Goal: Information Seeking & Learning: Learn about a topic

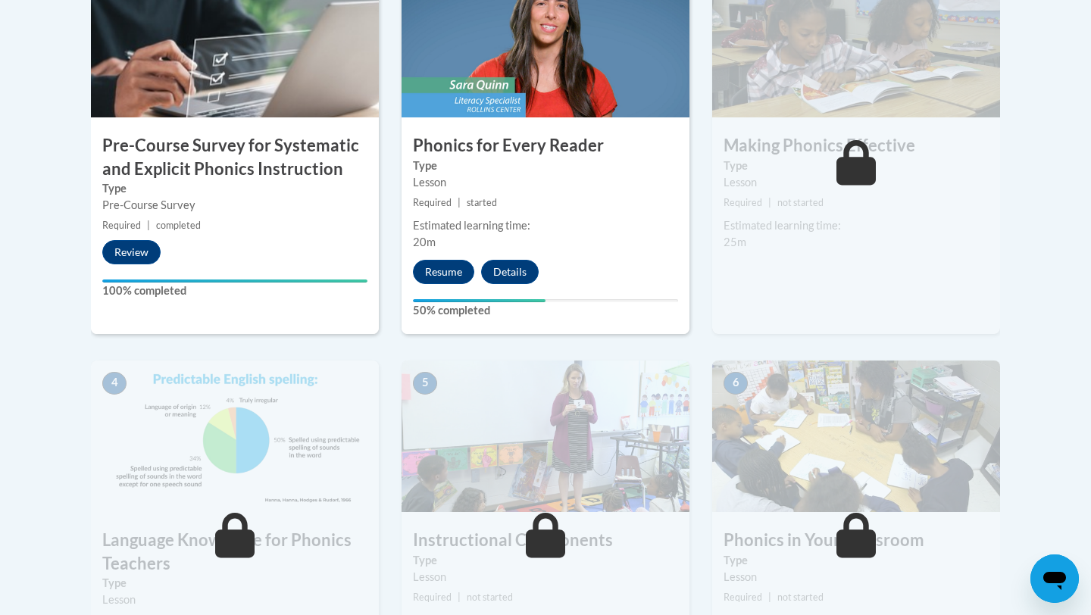
scroll to position [544, 0]
click at [438, 267] on button "Resume" at bounding box center [443, 271] width 61 height 24
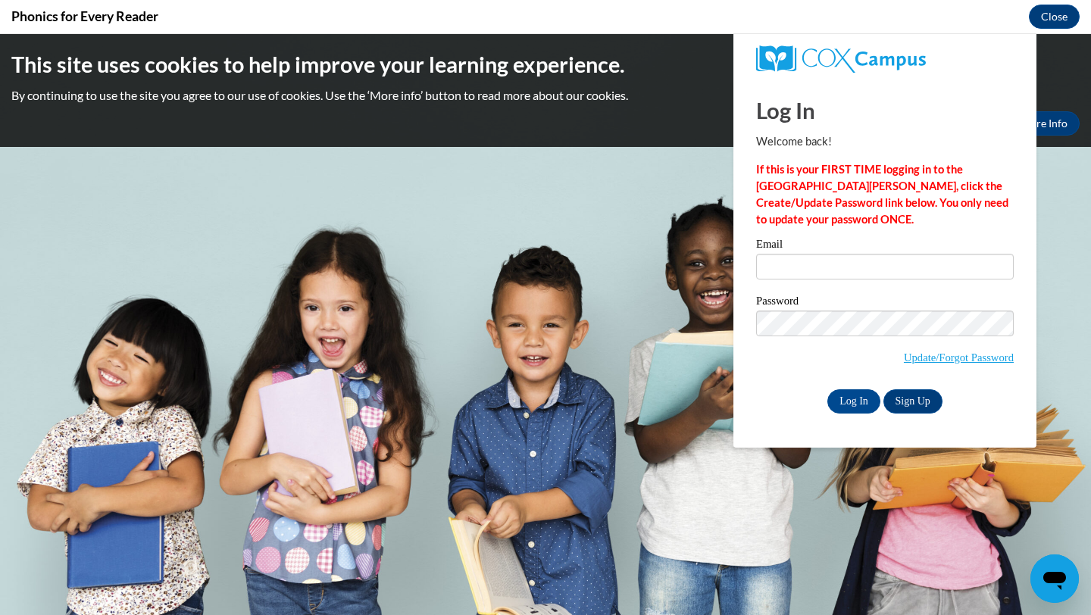
scroll to position [0, 0]
type input "and2183653@maricopa.edu"
click at [862, 394] on input "Log In" at bounding box center [854, 402] width 53 height 24
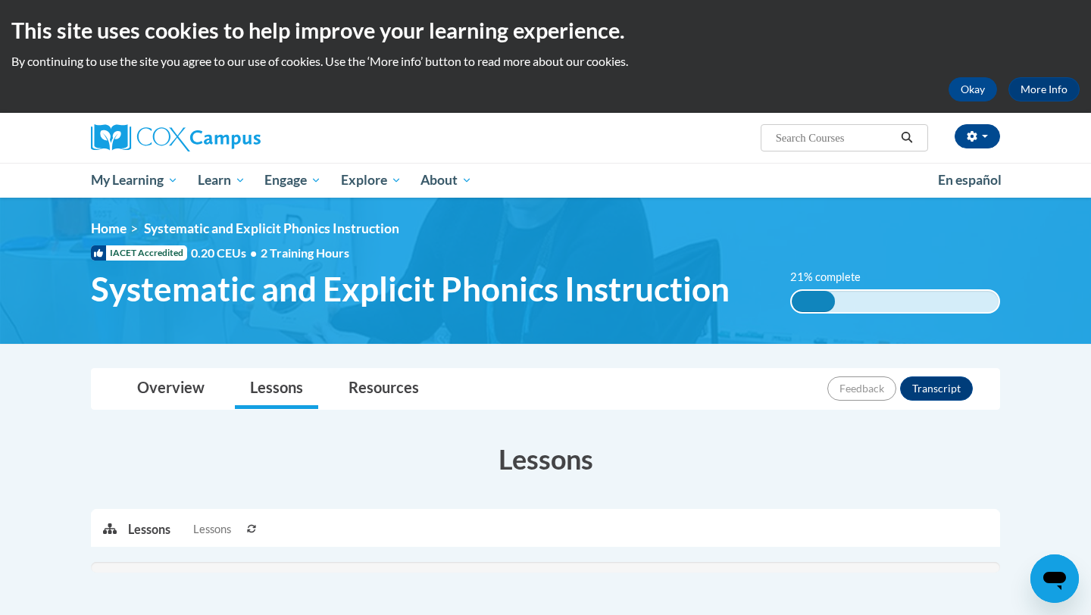
click at [790, 137] on input "Search..." at bounding box center [835, 138] width 121 height 18
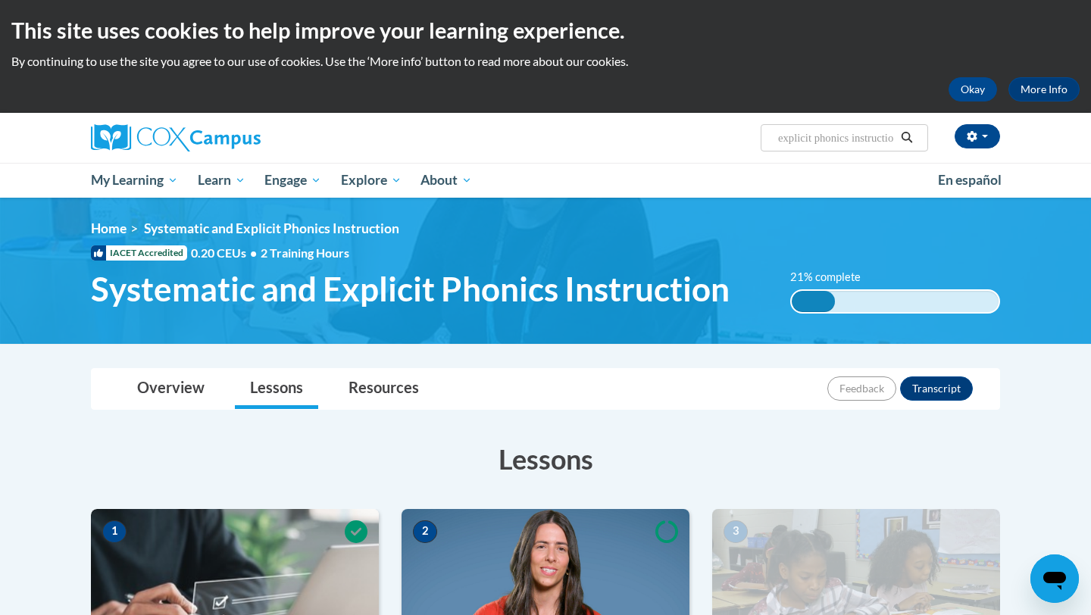
type input "systematic and explicit phonics instruction"
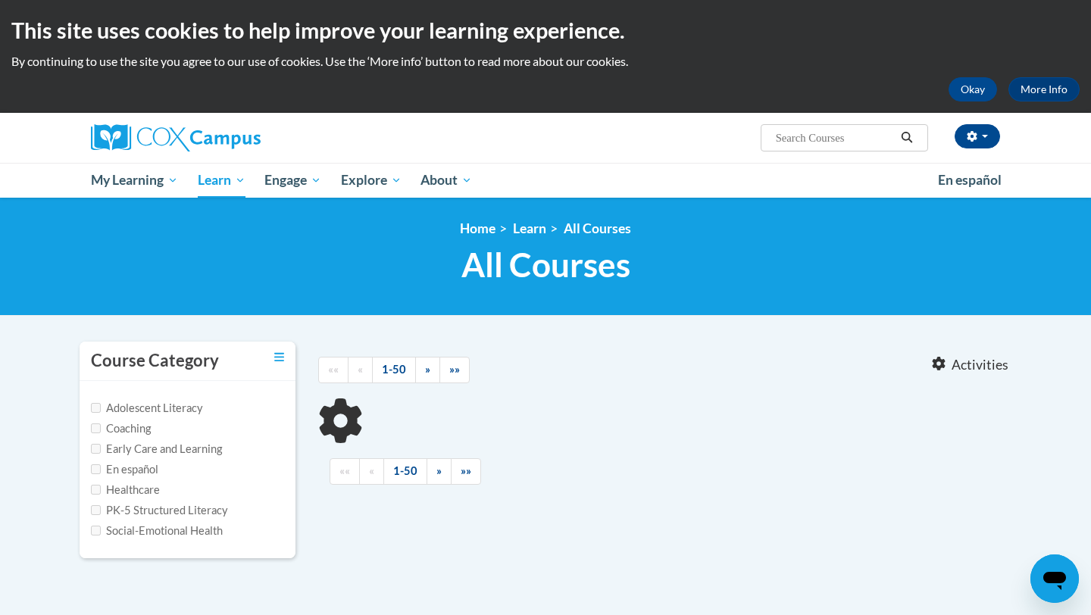
type input "systematic and explicit phonics instruction"
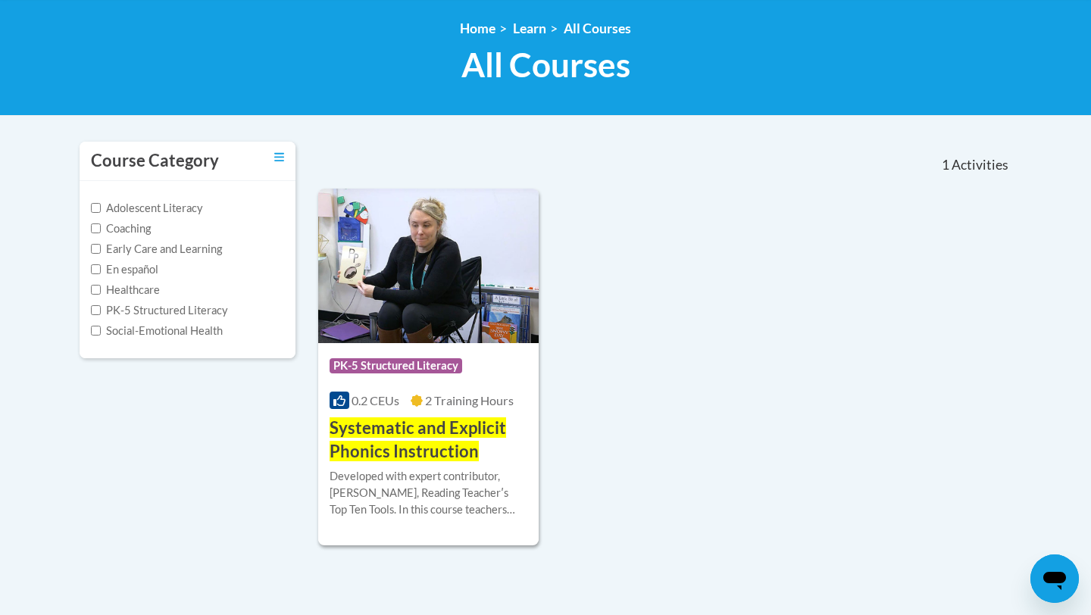
scroll to position [202, 0]
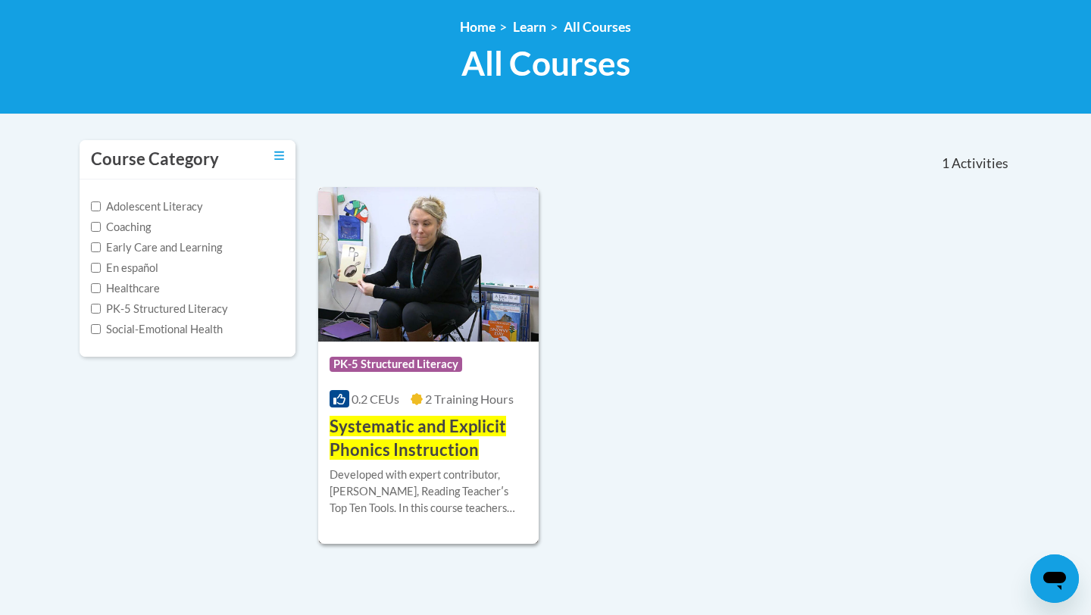
click at [374, 432] on span "Systematic and Explicit Phonics Instruction" at bounding box center [418, 438] width 177 height 44
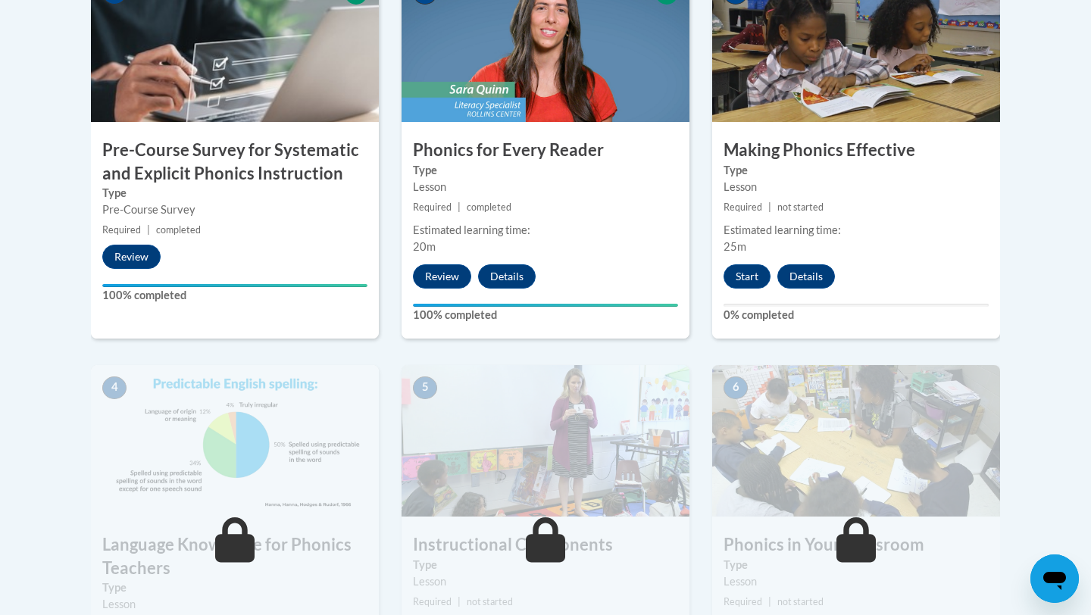
scroll to position [510, 0]
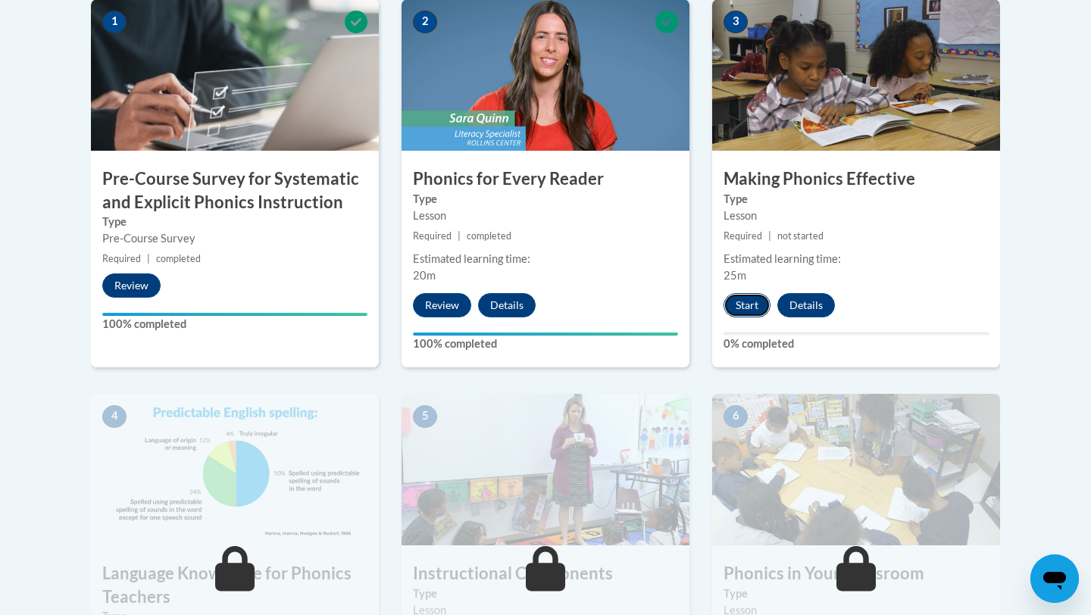
click at [743, 308] on button "Start" at bounding box center [747, 305] width 47 height 24
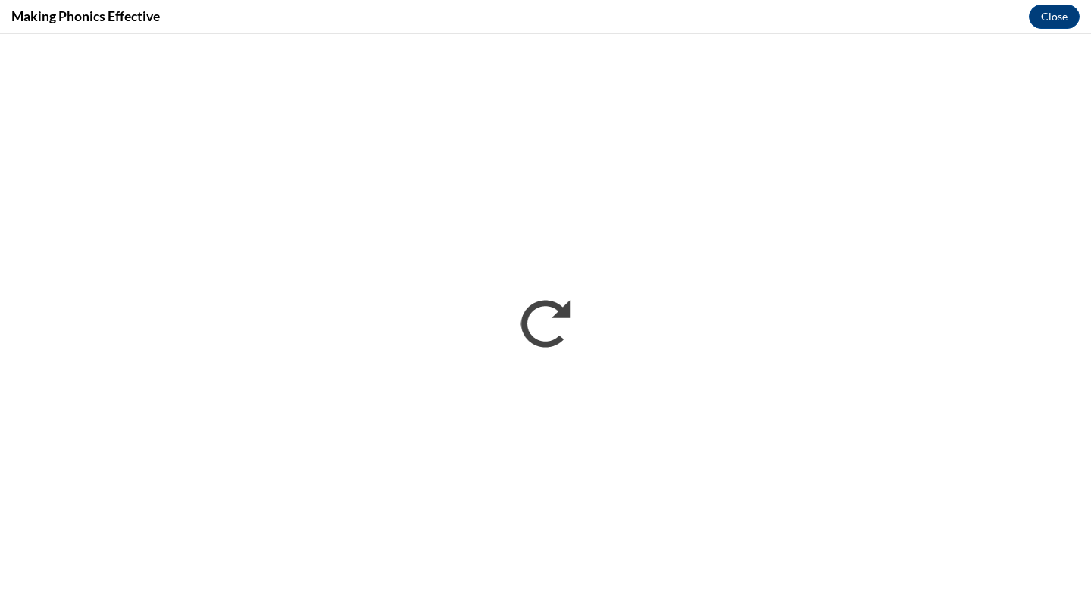
scroll to position [0, 0]
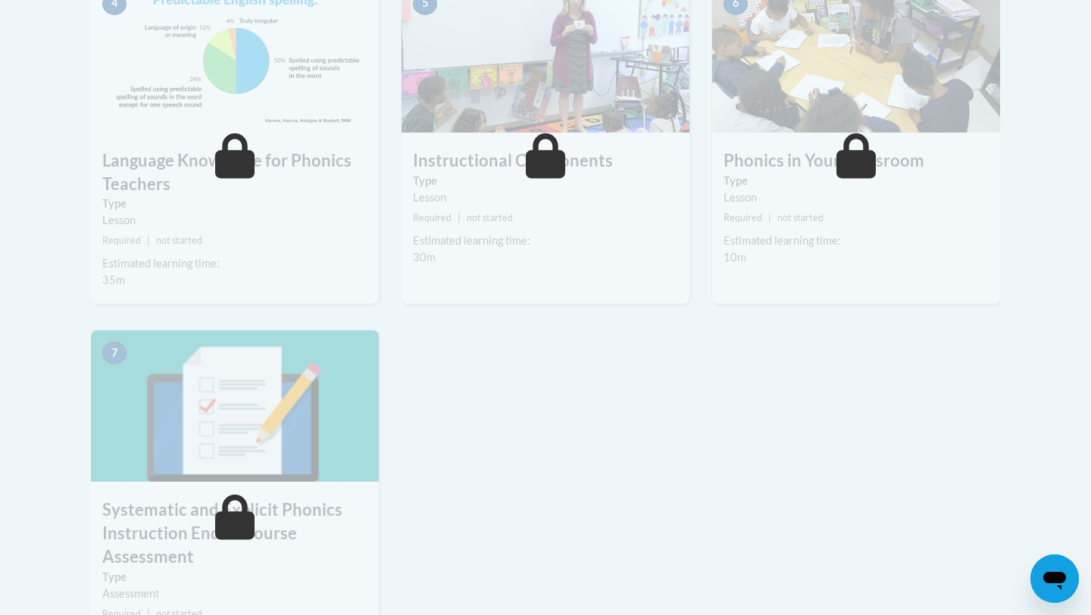
scroll to position [935, 0]
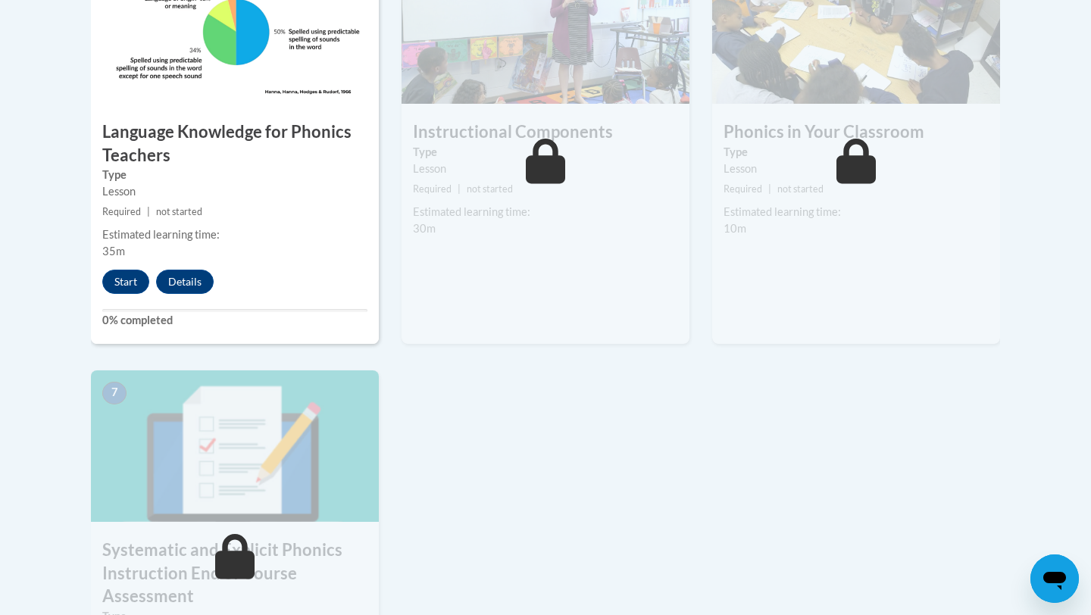
scroll to position [957, 0]
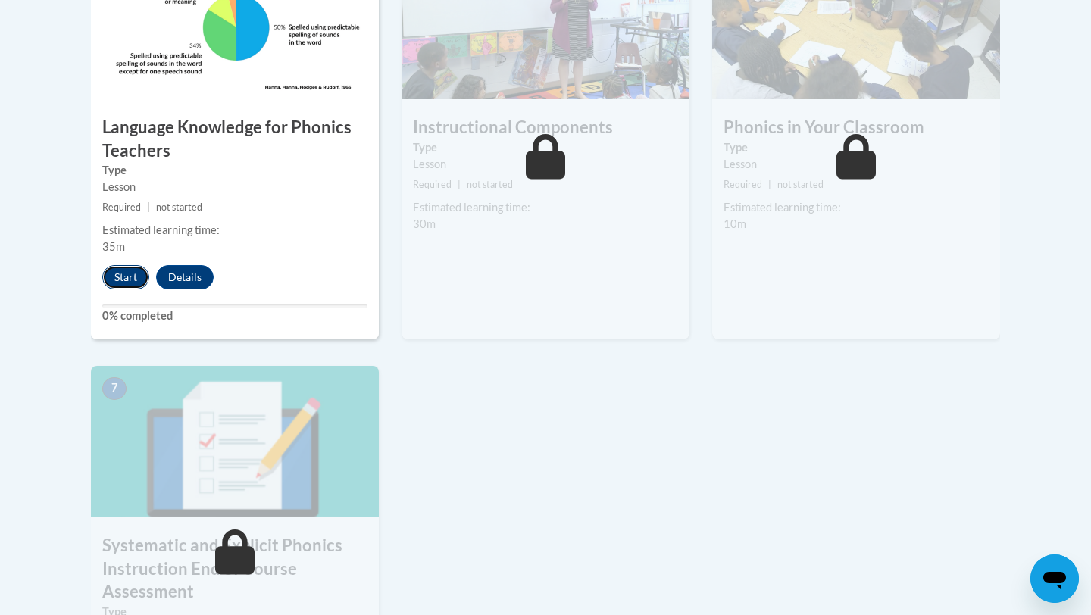
click at [133, 277] on button "Start" at bounding box center [125, 277] width 47 height 24
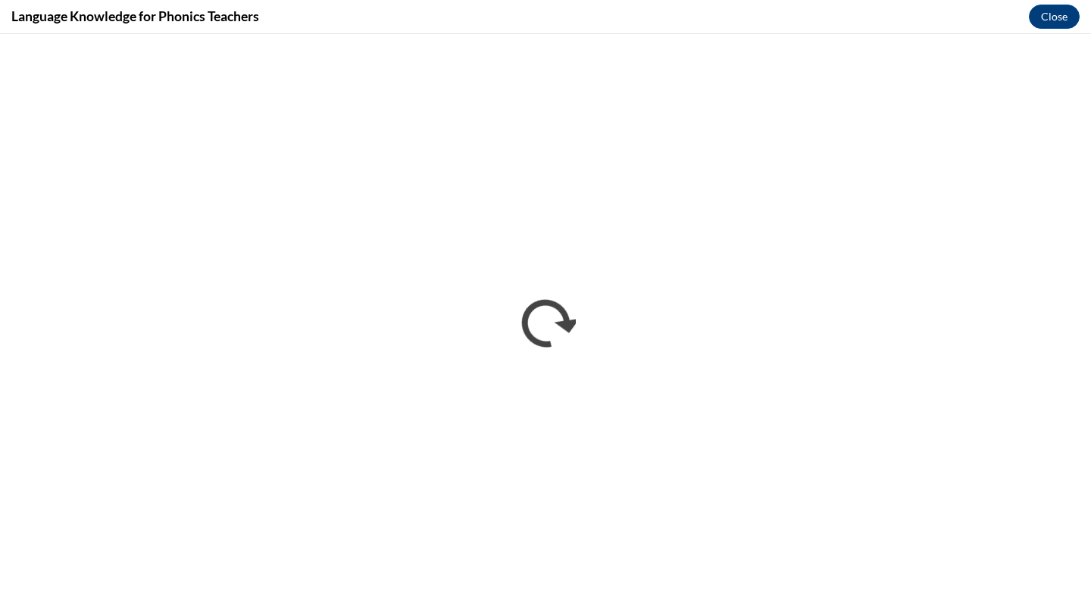
scroll to position [0, 0]
